Goal: Contribute content

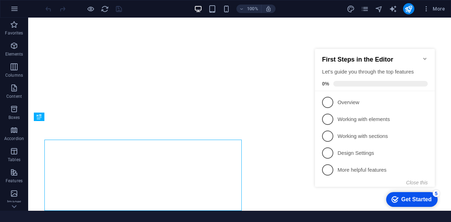
click at [426, 56] on icon "Minimize checklist" at bounding box center [425, 59] width 6 height 6
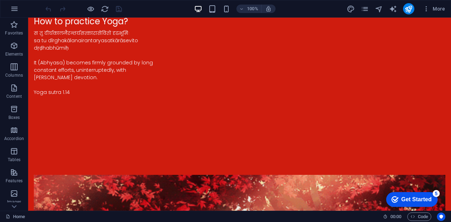
scroll to position [1177, 0]
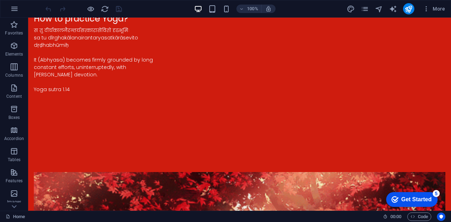
click at [391, 15] on div "100% More" at bounding box center [225, 8] width 450 height 17
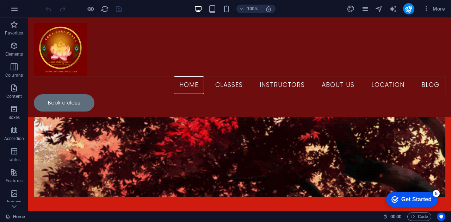
scroll to position [1346, 0]
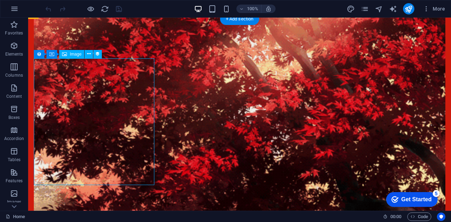
select select "px"
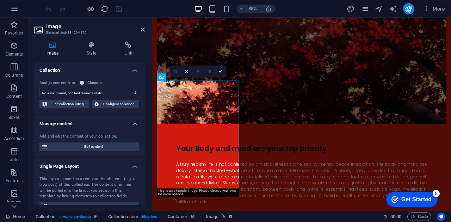
select select "image"
click at [221, 68] on link at bounding box center [220, 71] width 11 height 11
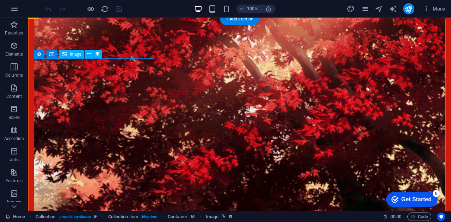
click at [69, 54] on div "Image" at bounding box center [71, 54] width 25 height 8
select select "image"
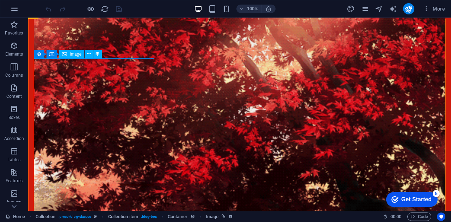
select select "px"
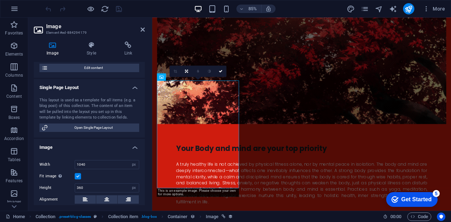
scroll to position [0, 0]
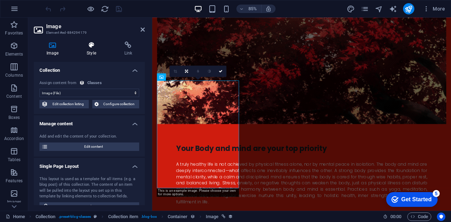
click at [92, 46] on icon at bounding box center [91, 45] width 35 height 7
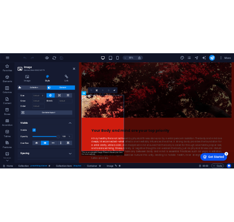
scroll to position [11, 0]
